Goal: Navigation & Orientation: Find specific page/section

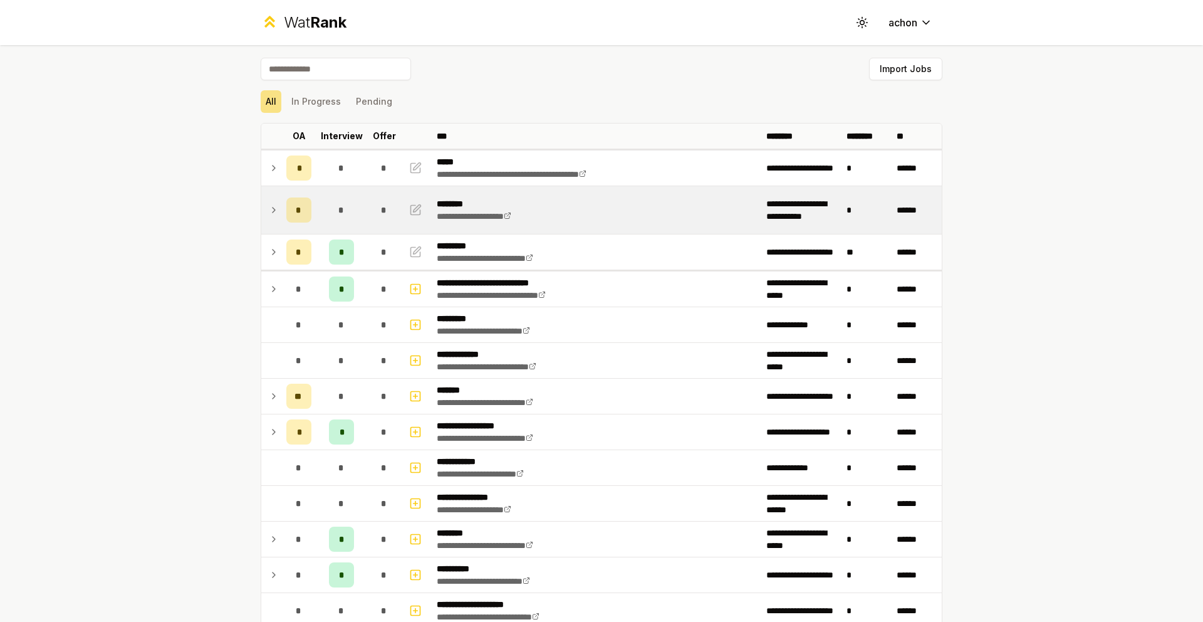
click at [269, 207] on icon at bounding box center [274, 209] width 10 height 15
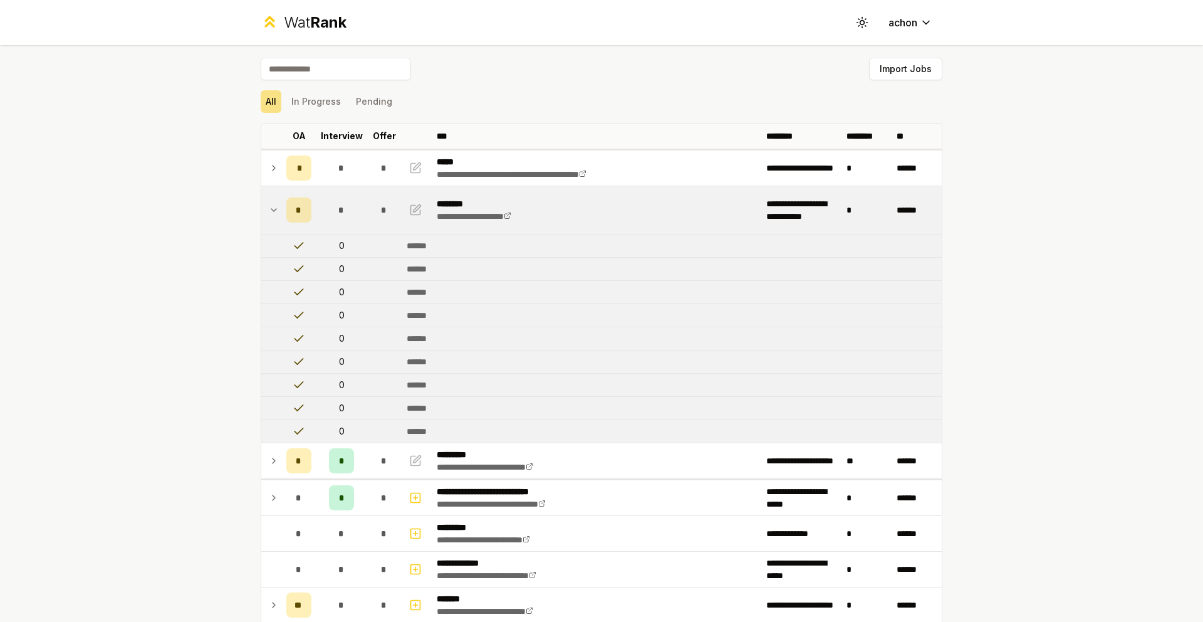
click at [269, 207] on icon at bounding box center [274, 209] width 10 height 15
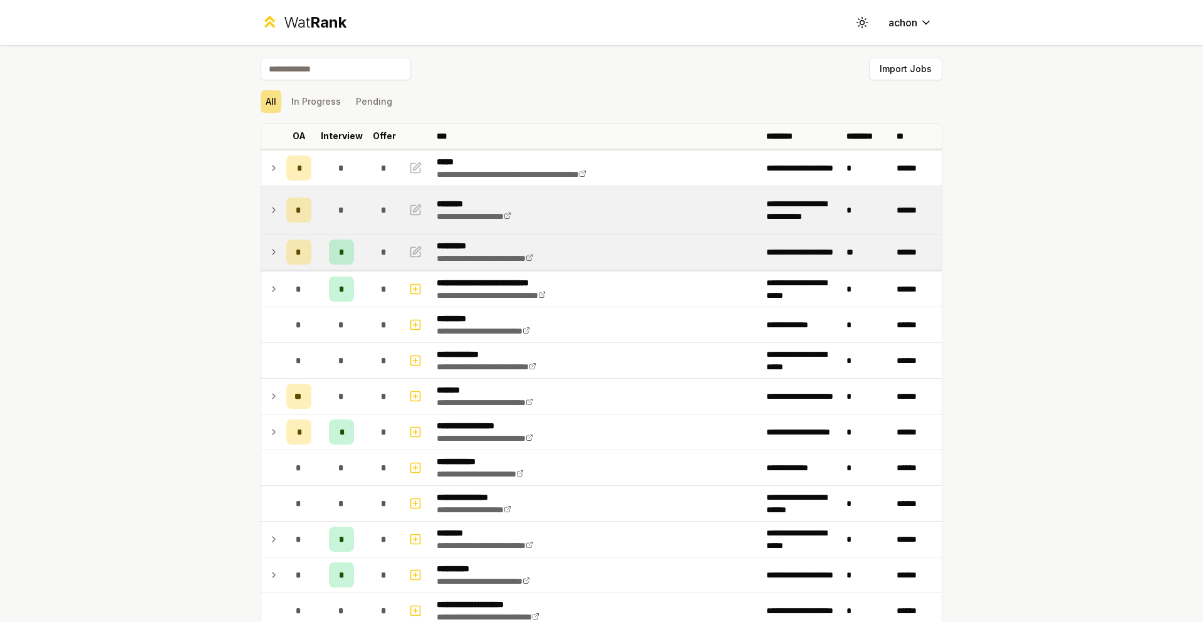
click at [281, 249] on td "*" at bounding box center [298, 251] width 35 height 35
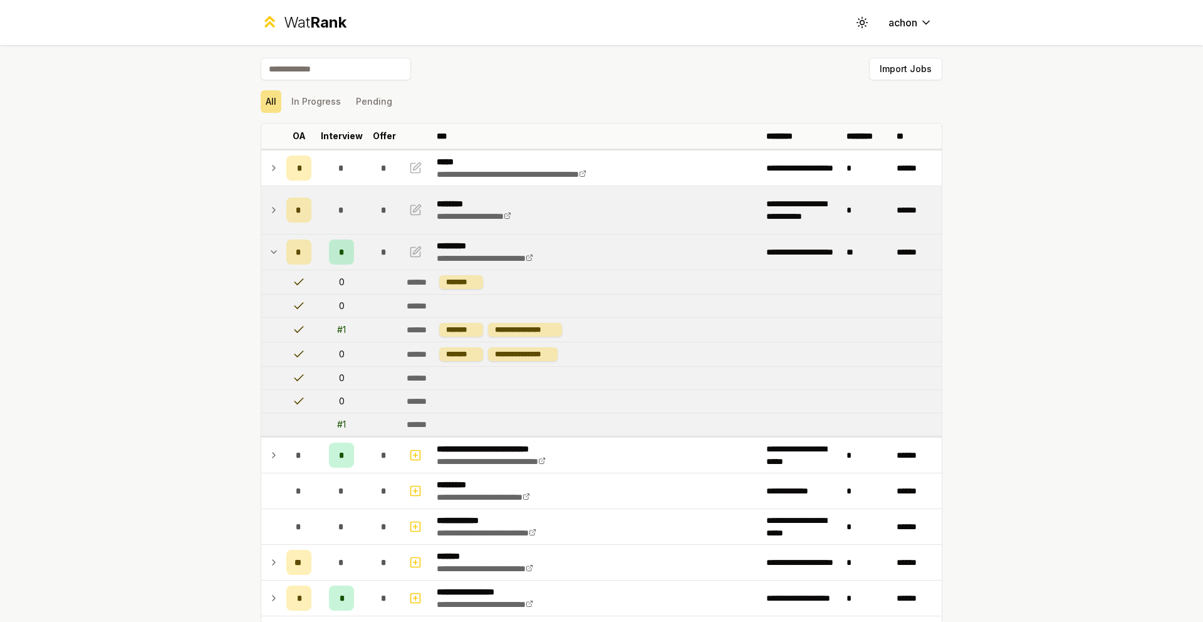
click at [273, 249] on icon at bounding box center [274, 251] width 10 height 15
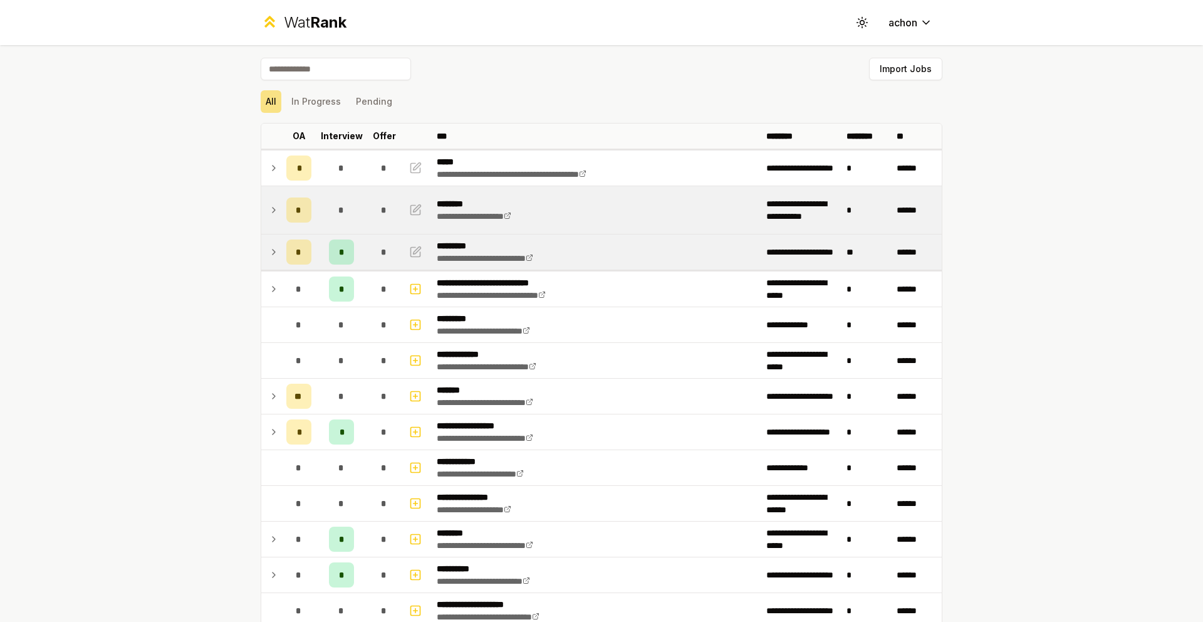
click at [273, 249] on icon at bounding box center [274, 251] width 10 height 15
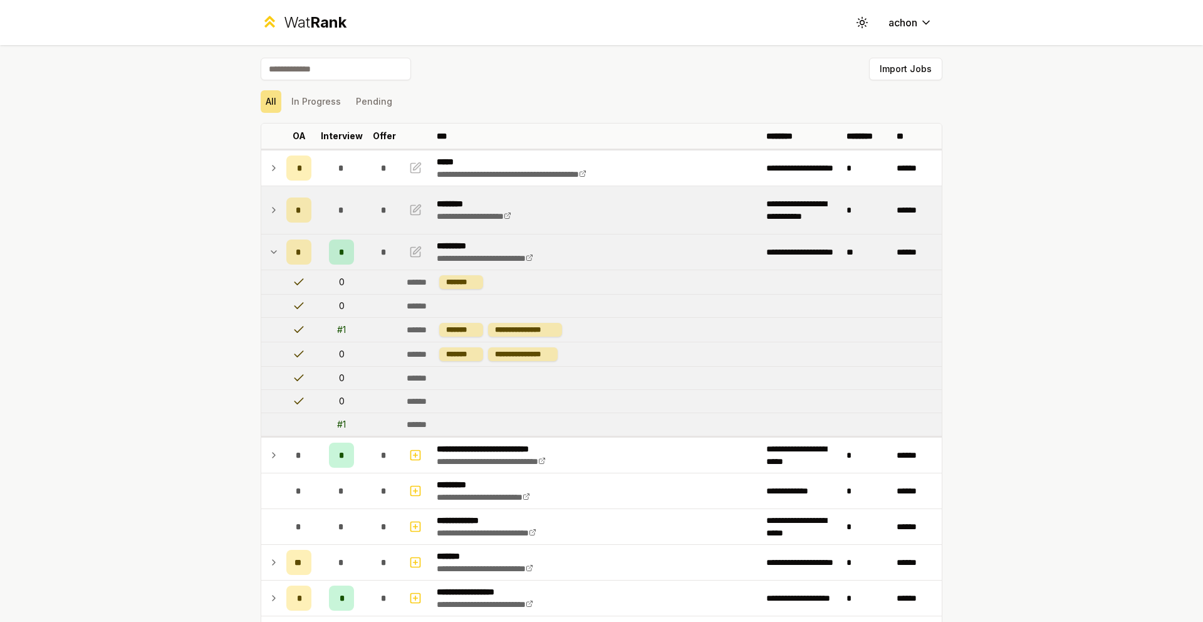
click at [273, 249] on icon at bounding box center [274, 251] width 10 height 15
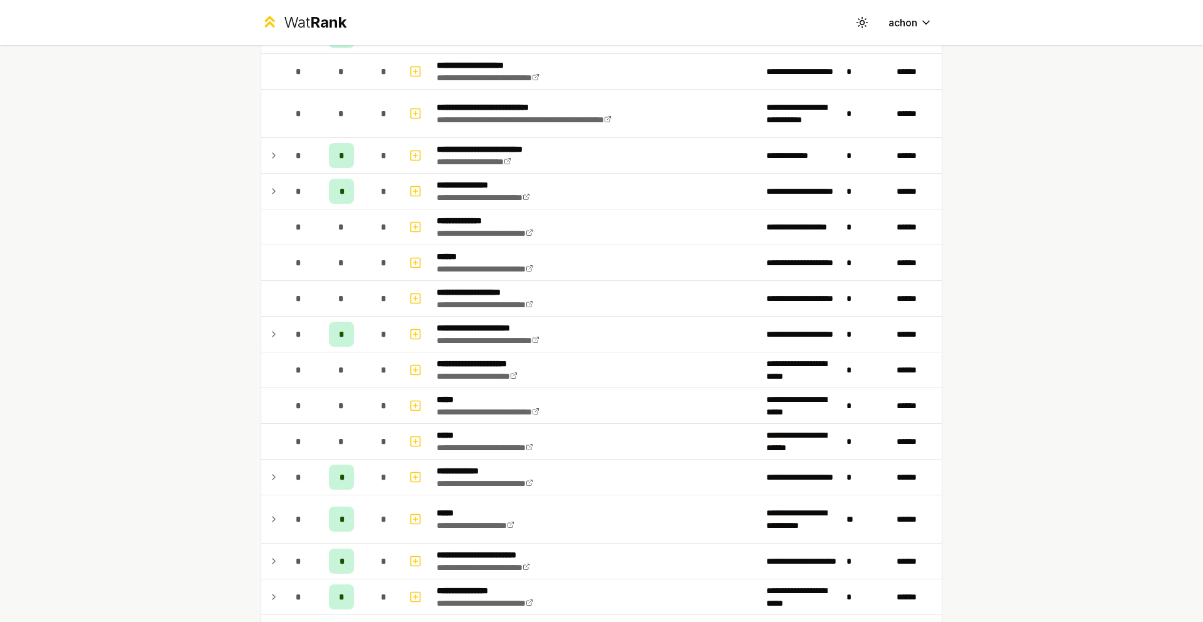
scroll to position [592, 0]
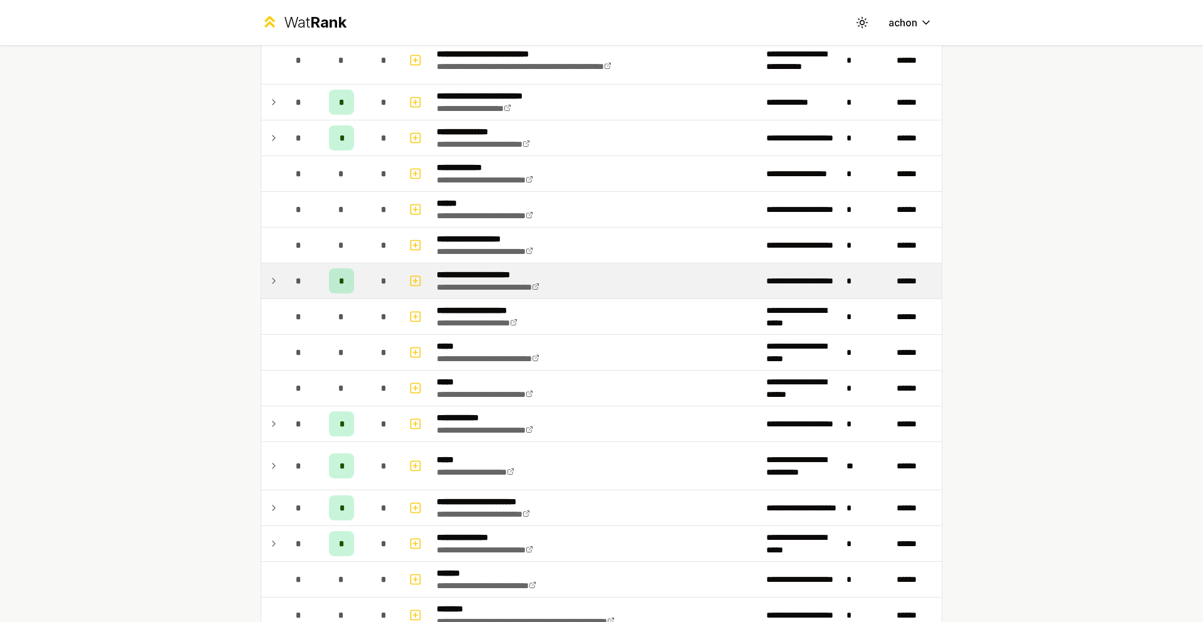
click at [270, 278] on icon at bounding box center [274, 280] width 10 height 15
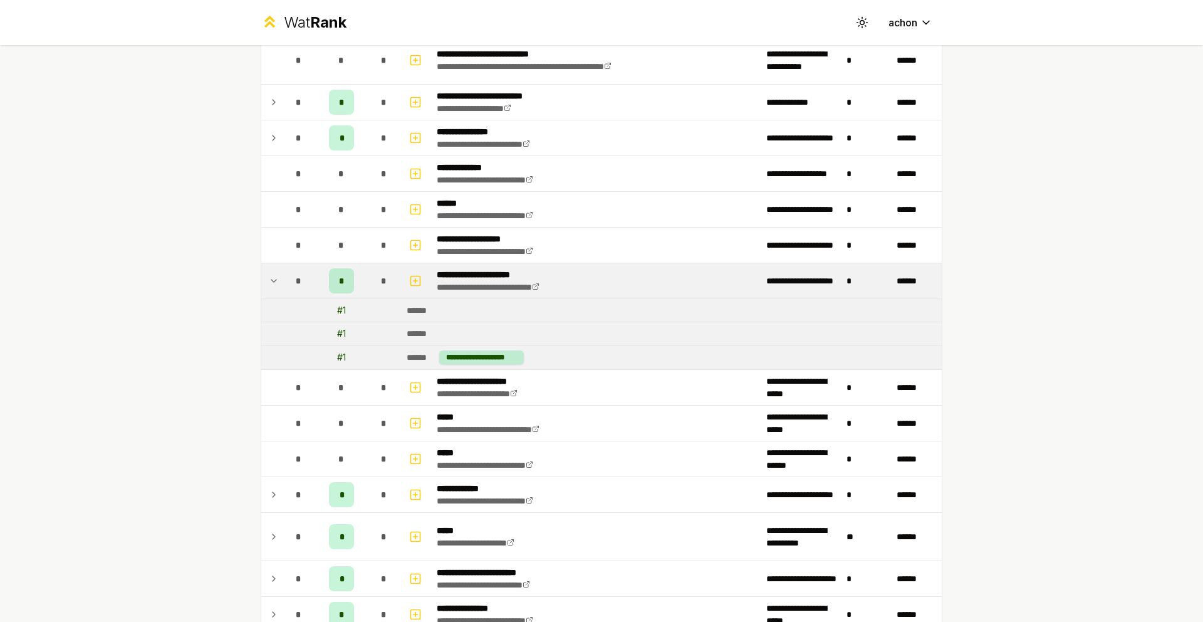
click at [271, 278] on icon at bounding box center [274, 280] width 10 height 15
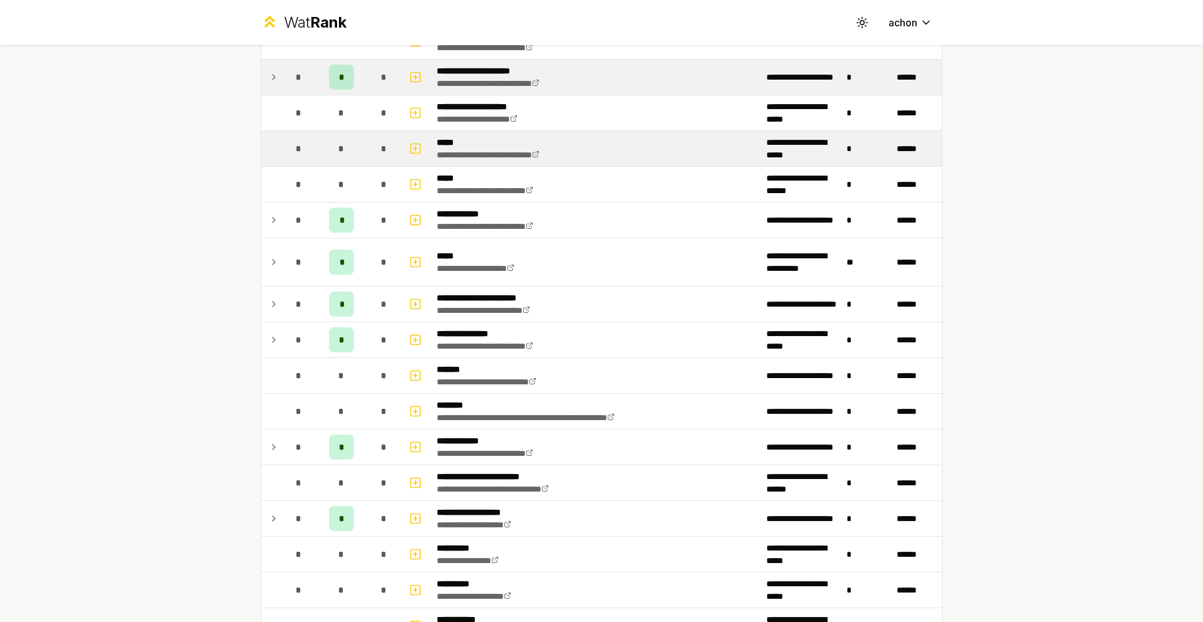
scroll to position [807, 0]
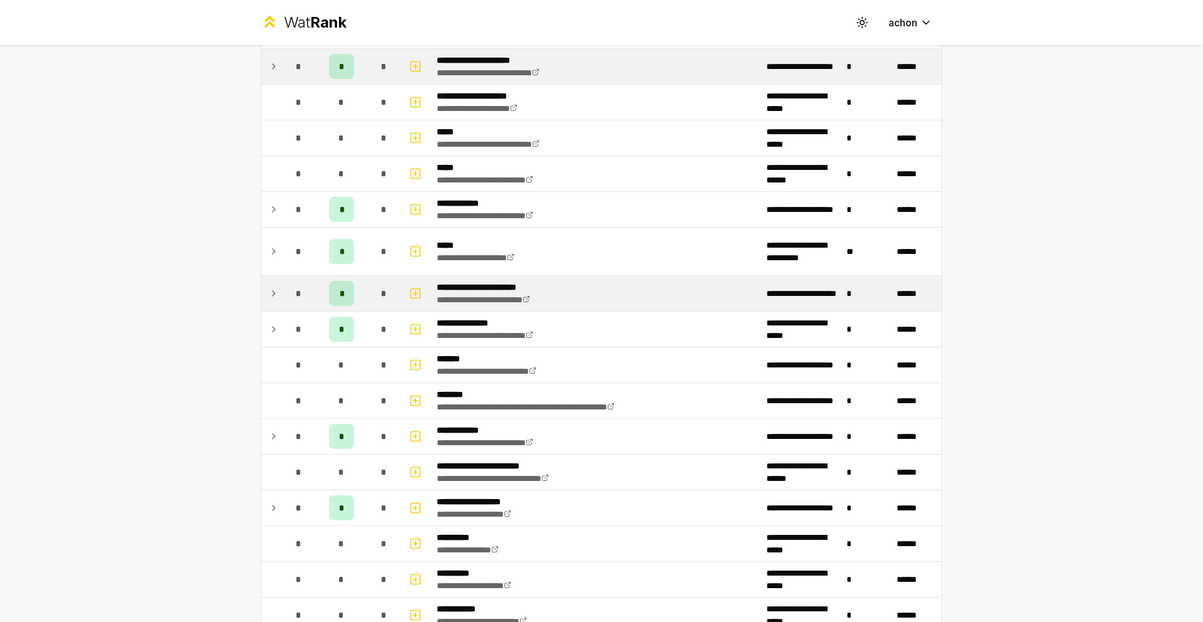
click at [281, 296] on td "*" at bounding box center [298, 293] width 35 height 35
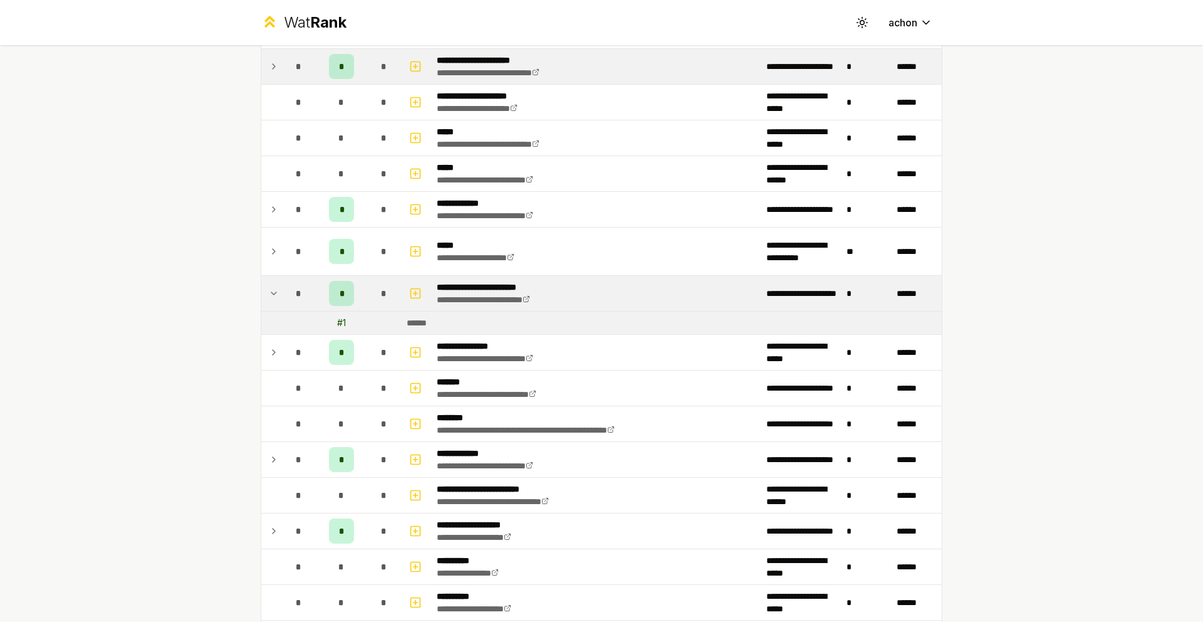
click at [276, 295] on td at bounding box center [271, 293] width 20 height 35
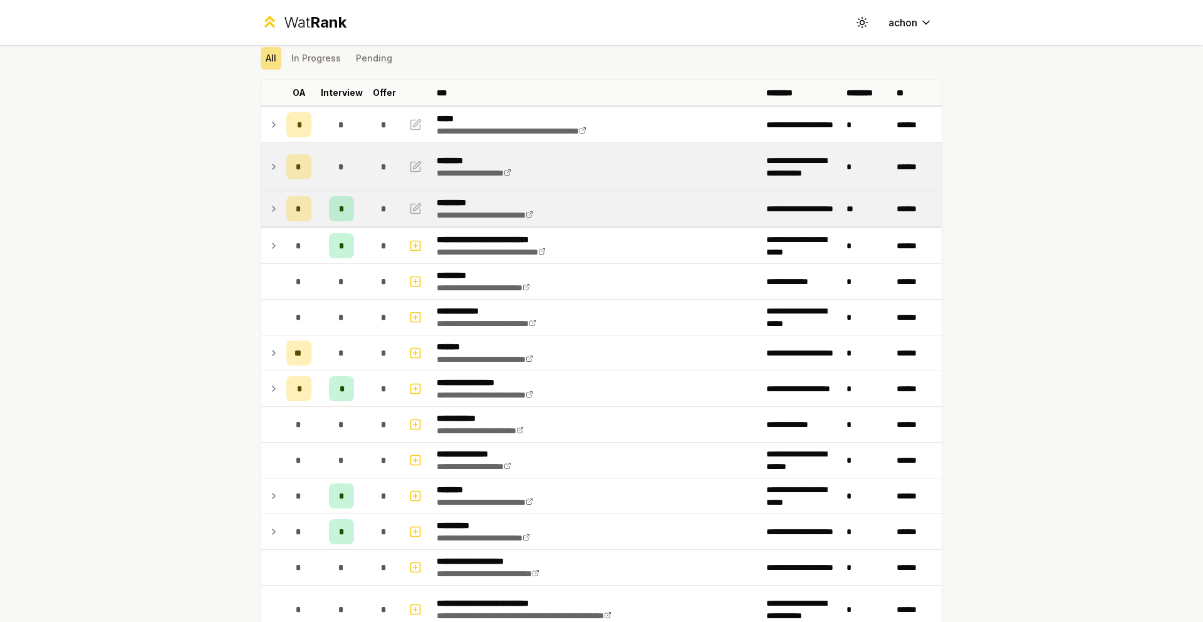
scroll to position [43, 0]
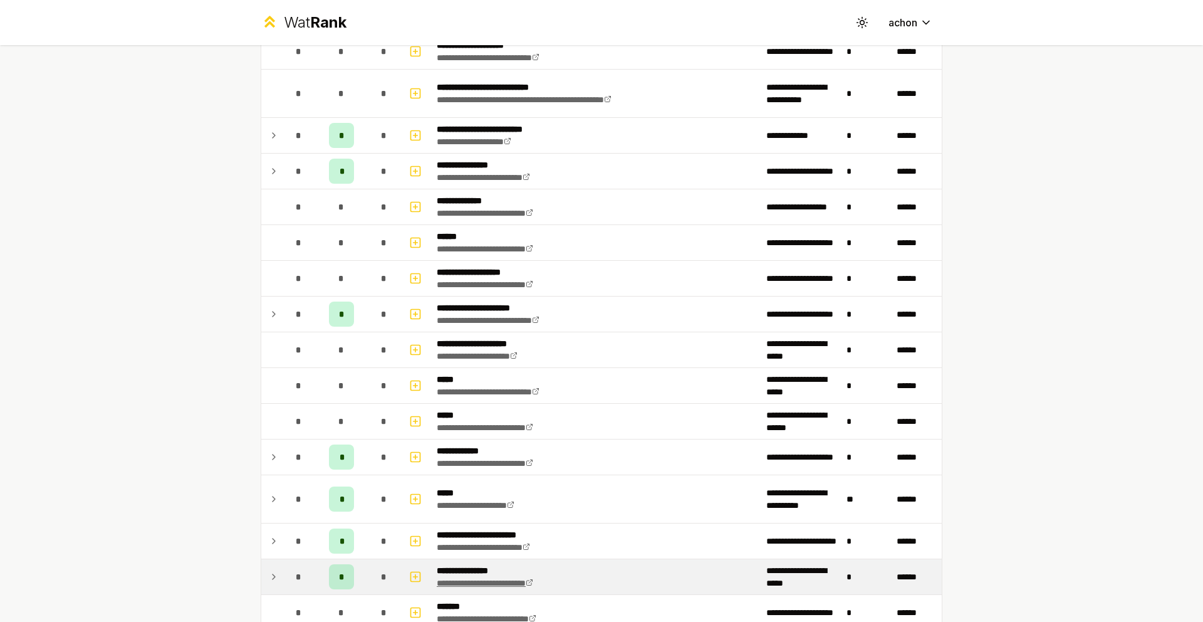
scroll to position [817, 0]
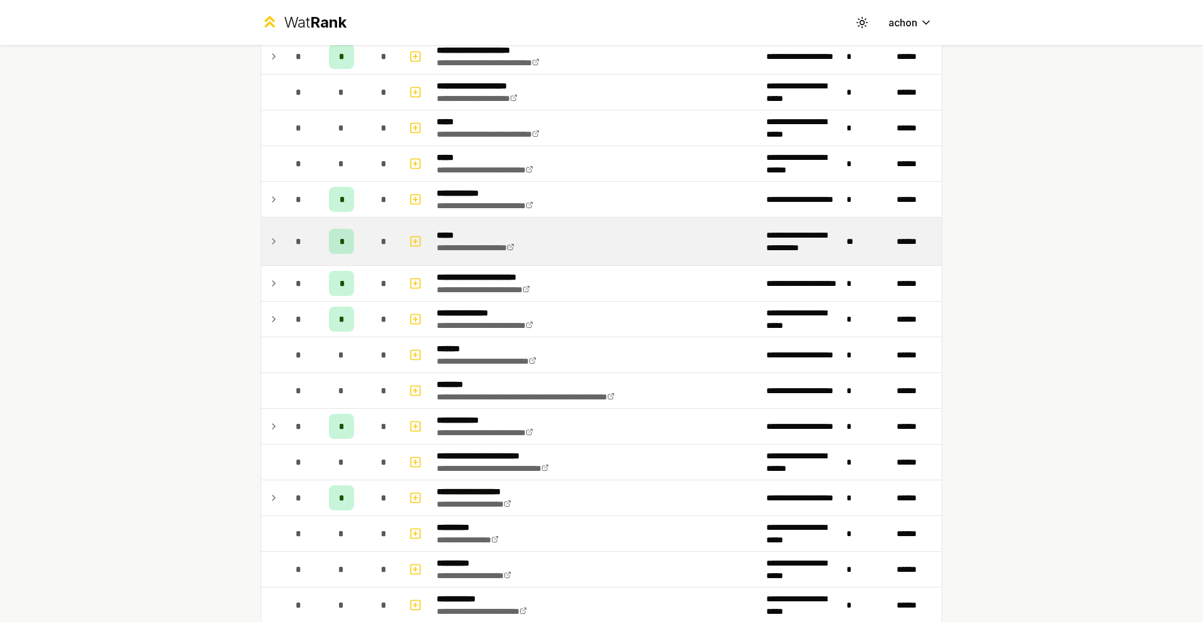
click at [269, 241] on icon at bounding box center [274, 241] width 10 height 15
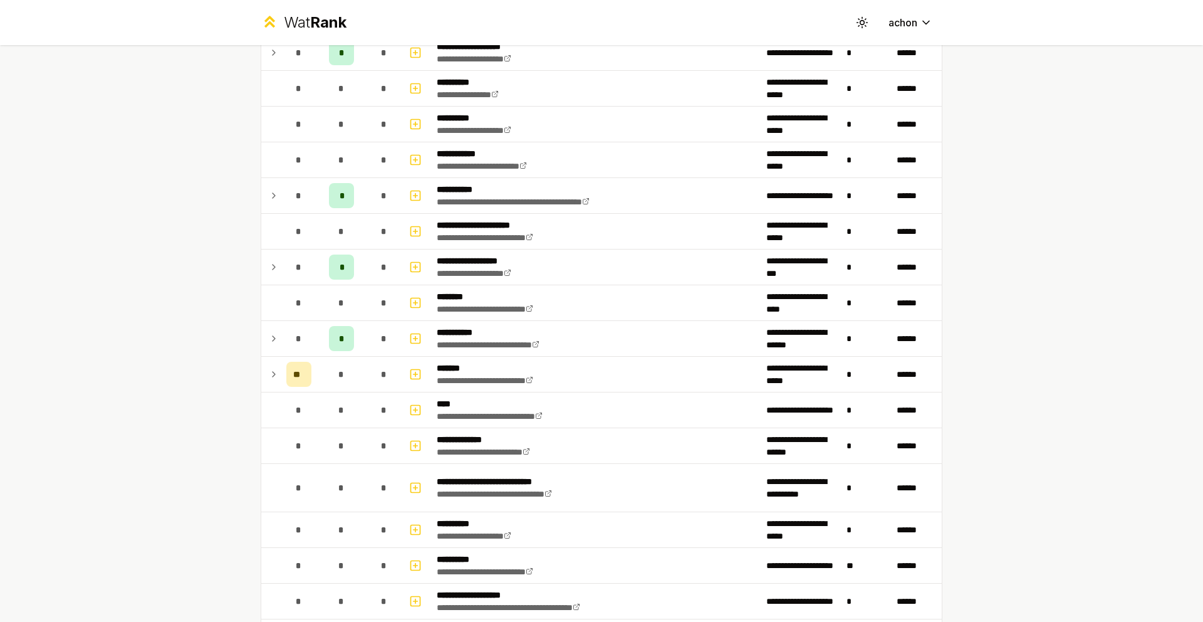
scroll to position [1457, 0]
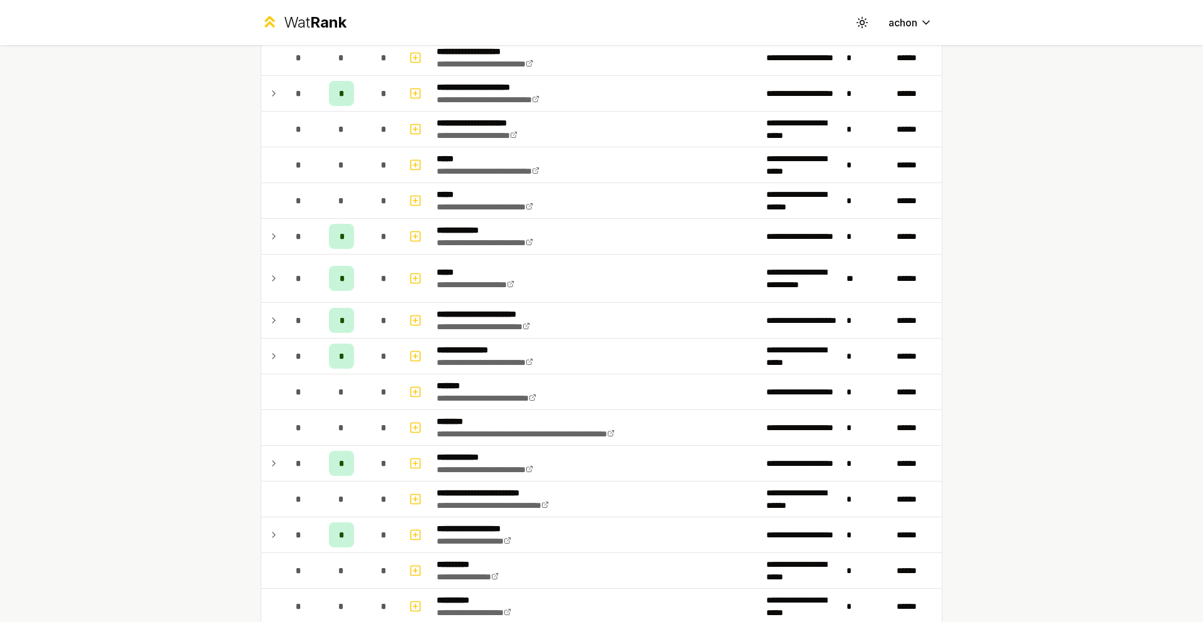
scroll to position [783, 0]
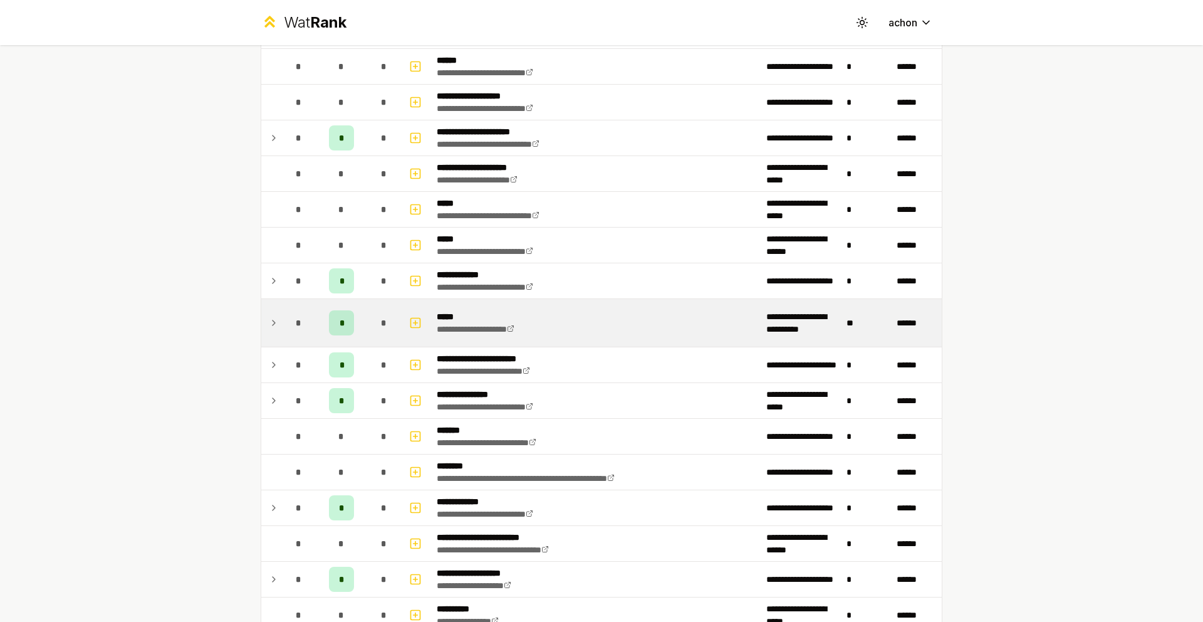
scroll to position [761, 0]
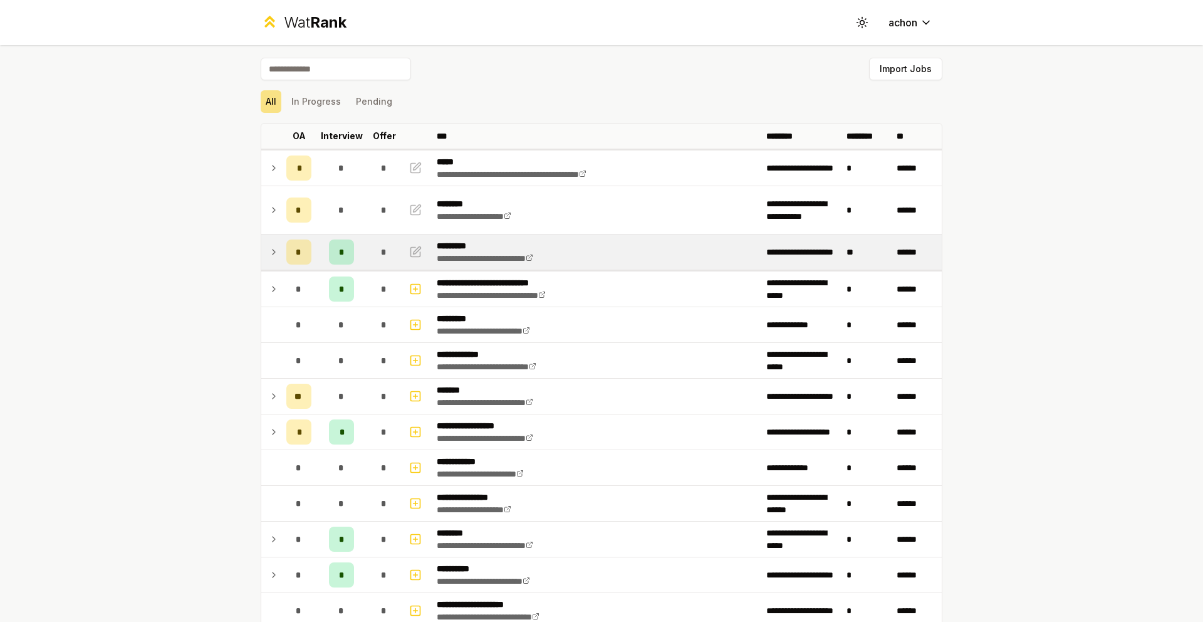
click at [271, 249] on icon at bounding box center [274, 251] width 10 height 15
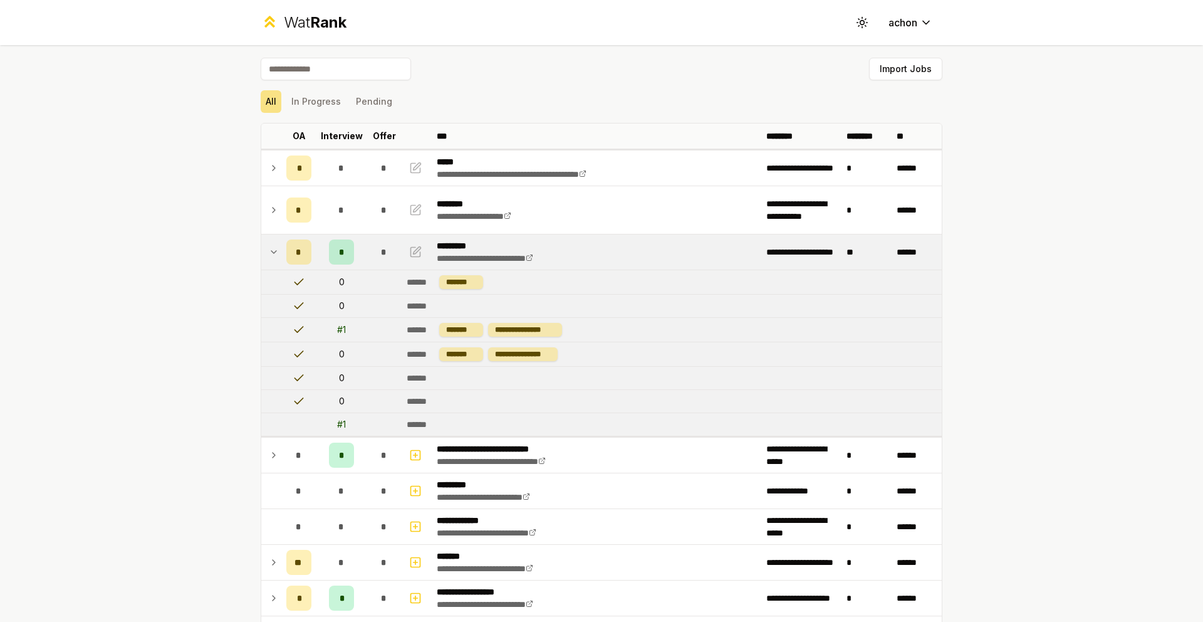
click at [338, 327] on div "# 1" at bounding box center [341, 329] width 9 height 13
